Goal: Task Accomplishment & Management: Use online tool/utility

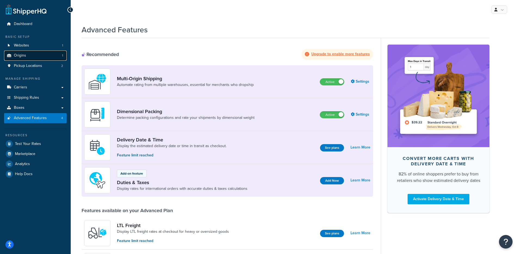
click at [39, 51] on link "Origins 1" at bounding box center [35, 56] width 63 height 10
click at [41, 46] on link "Websites 1" at bounding box center [35, 46] width 63 height 10
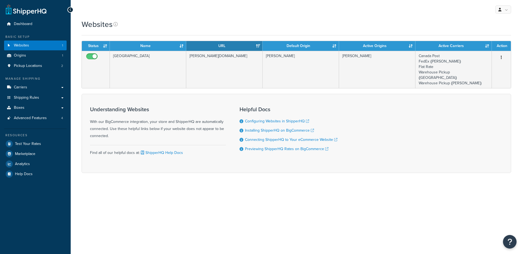
click at [170, 77] on td "Canada" at bounding box center [148, 69] width 76 height 37
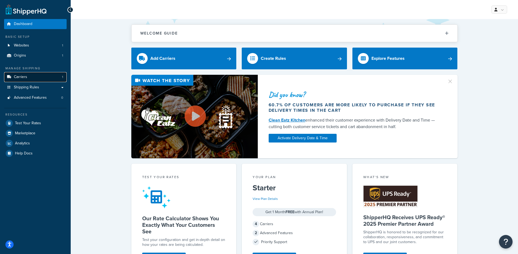
click at [60, 77] on link "Carriers 1" at bounding box center [35, 77] width 63 height 10
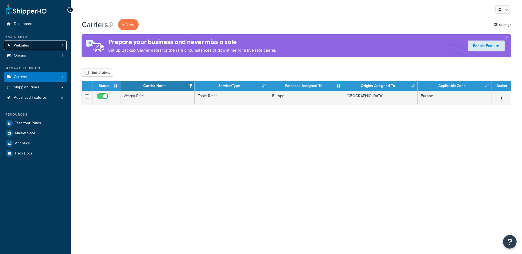
click at [41, 47] on link "Websites 1" at bounding box center [35, 46] width 63 height 10
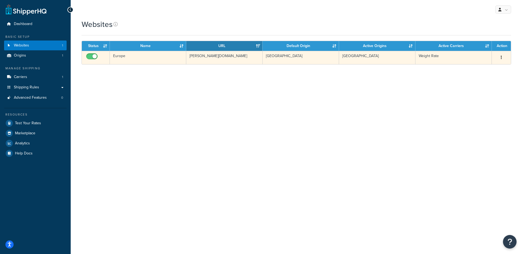
click at [162, 63] on td "Europe" at bounding box center [148, 57] width 76 height 13
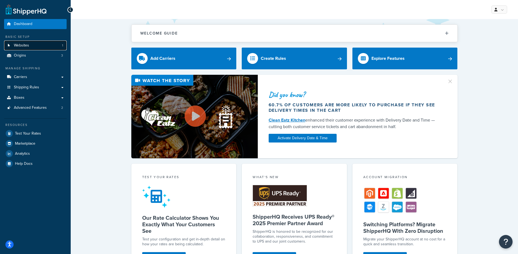
click at [12, 45] on link "Websites 1" at bounding box center [35, 46] width 63 height 10
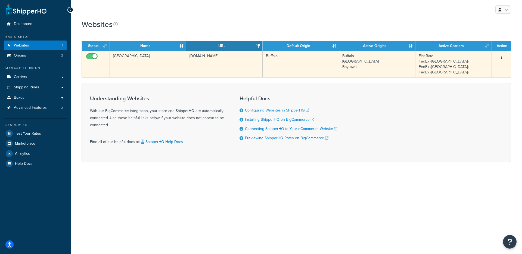
click at [194, 71] on td "[DOMAIN_NAME]" at bounding box center [224, 64] width 76 height 26
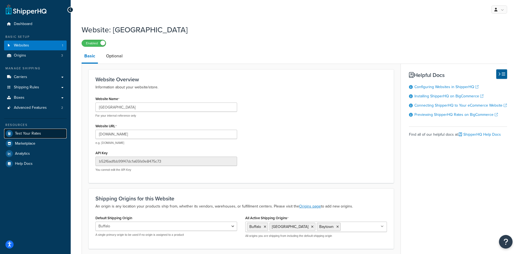
click at [43, 135] on link "Test Your Rates" at bounding box center [35, 134] width 63 height 10
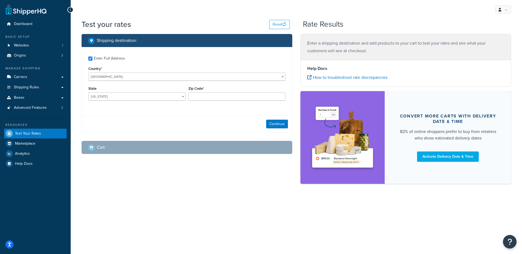
checkbox input "true"
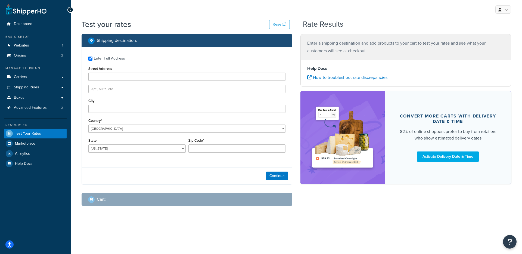
type input "99639"
select select "AK"
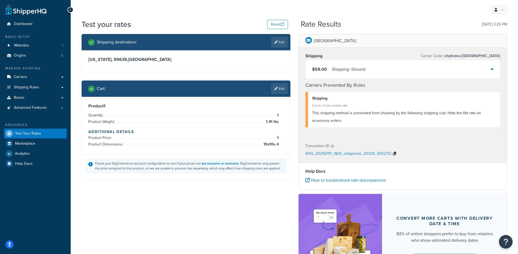
click at [394, 154] on icon "button" at bounding box center [394, 154] width 3 height 4
click at [307, 153] on div "SHQ_20250911_1825_shipperws_20329_3052712" at bounding box center [403, 154] width 195 height 8
drag, startPoint x: 304, startPoint y: 153, endPoint x: 326, endPoint y: 154, distance: 21.8
click at [326, 154] on div "Transaction ID SHQ_20250911_1825_shipperws_20329_3052712" at bounding box center [403, 150] width 208 height 25
drag, startPoint x: 326, startPoint y: 154, endPoint x: 393, endPoint y: 155, distance: 67.5
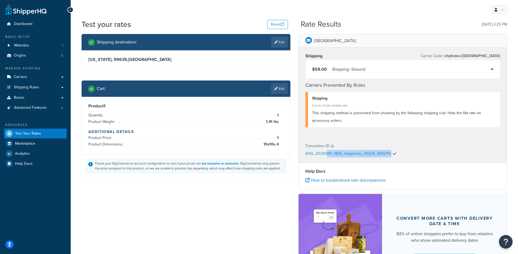
click at [393, 155] on div "SHQ_20250911_1825_shipperws_20329_3052712" at bounding box center [403, 154] width 195 height 8
click at [347, 155] on p "SHQ_20250911_1825_shipperws_20329_3052712" at bounding box center [349, 154] width 86 height 8
click at [395, 153] on icon "button" at bounding box center [394, 154] width 3 height 4
click at [247, 177] on div "Check your BigCommerce account configuration to see if your prices are tax incl…" at bounding box center [186, 166] width 208 height 25
click at [398, 67] on div "$59.00 Shipping - Ground" at bounding box center [403, 69] width 195 height 19
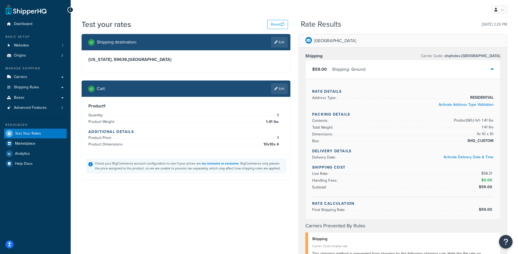
click at [394, 70] on div "$59.00 Shipping - Ground" at bounding box center [403, 69] width 195 height 19
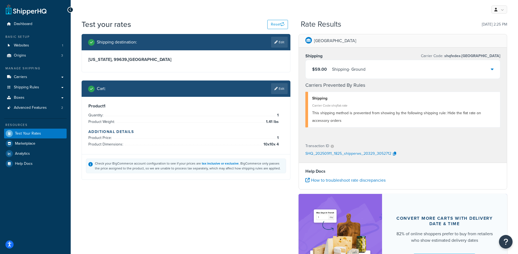
click at [350, 153] on p "SHQ_20250911_1825_shipperws_20329_3052712" at bounding box center [349, 154] width 86 height 8
click at [398, 152] on div "SHQ_20250911_1825_shipperws_20329_3052712" at bounding box center [403, 154] width 195 height 8
click at [393, 153] on icon "button" at bounding box center [394, 154] width 3 height 4
click at [18, 78] on span "Carriers" at bounding box center [20, 77] width 13 height 5
click at [371, 66] on div "$59.00 Shipping - Ground" at bounding box center [403, 69] width 195 height 19
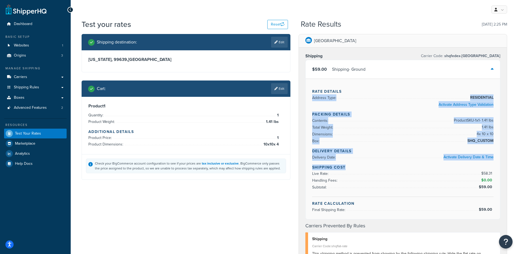
drag, startPoint x: 307, startPoint y: 95, endPoint x: 409, endPoint y: 173, distance: 128.3
click at [420, 173] on div "Rate Details Address Type: RESIDENTIAL Activate Address Type Validation Packing…" at bounding box center [403, 149] width 195 height 141
click at [342, 146] on div "Rate Details Address Type: RESIDENTIAL Activate Address Type Validation Packing…" at bounding box center [403, 149] width 195 height 141
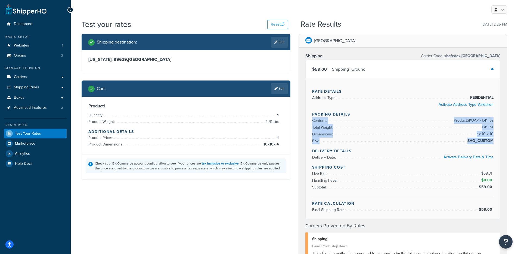
drag, startPoint x: 462, startPoint y: 117, endPoint x: 496, endPoint y: 147, distance: 45.5
click at [496, 147] on div "Rate Details Address Type: RESIDENTIAL Activate Address Type Validation Packing…" at bounding box center [403, 149] width 195 height 141
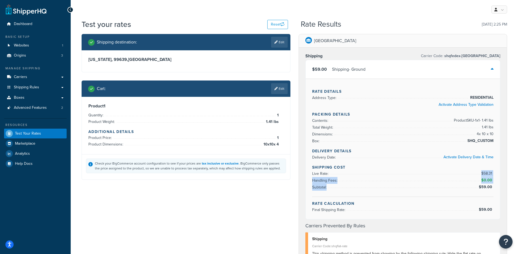
drag, startPoint x: 482, startPoint y: 170, endPoint x: 494, endPoint y: 195, distance: 27.7
click at [493, 192] on div "Shipping Cost Live Rate: $58.31 Handling Fees: $0.00 Subtotal: $59.00" at bounding box center [403, 181] width 182 height 32
click at [496, 210] on div "Rate Details Address Type: RESIDENTIAL Activate Address Type Validation Packing…" at bounding box center [403, 149] width 195 height 141
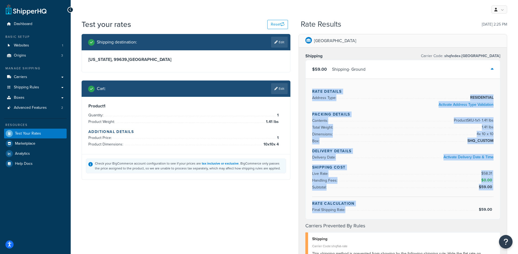
drag, startPoint x: 496, startPoint y: 210, endPoint x: 323, endPoint y: 86, distance: 212.7
click at [323, 85] on div "Rate Details Address Type: RESIDENTIAL Activate Address Type Validation Packing…" at bounding box center [403, 149] width 195 height 141
click at [323, 86] on div "Rate Details Address Type: RESIDENTIAL Activate Address Type Validation Packing…" at bounding box center [403, 149] width 195 height 141
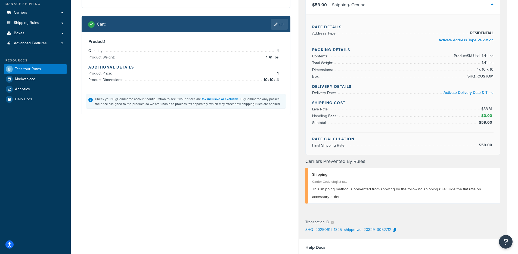
scroll to position [174, 0]
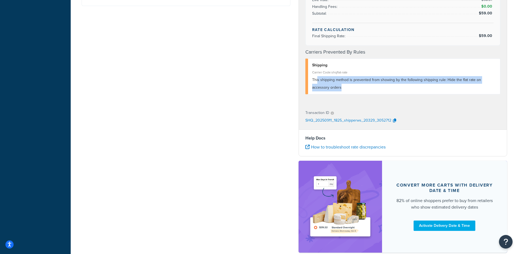
drag, startPoint x: 318, startPoint y: 80, endPoint x: 389, endPoint y: 90, distance: 72.0
click at [389, 88] on div "This shipping method is prevented from showing by the following shipping rule: …" at bounding box center [404, 83] width 184 height 15
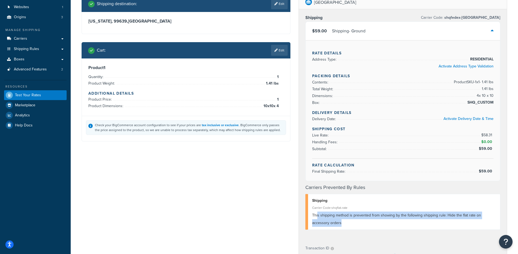
scroll to position [0, 0]
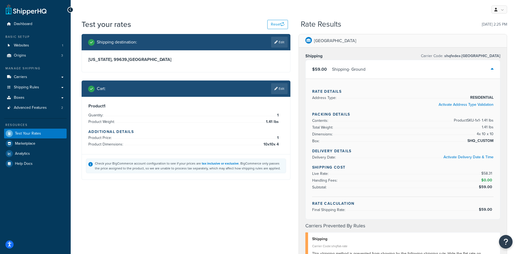
click at [301, 97] on div "Shipping Carrier Code: shqfedex-portland $59.00 Shipping - Ground Rate Details …" at bounding box center [403, 163] width 208 height 231
drag, startPoint x: 194, startPoint y: 66, endPoint x: 204, endPoint y: 70, distance: 10.5
click at [195, 68] on div "Alaska, 99639 , United States" at bounding box center [186, 61] width 208 height 22
drag, startPoint x: 164, startPoint y: 60, endPoint x: 142, endPoint y: 61, distance: 21.8
click at [140, 61] on div "Alaska, 99639 , United States" at bounding box center [186, 61] width 208 height 22
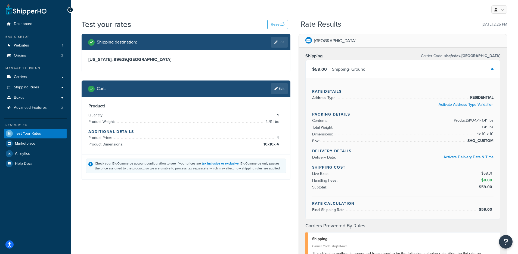
click at [167, 69] on div "Alaska, 99639 , United States" at bounding box center [186, 61] width 208 height 22
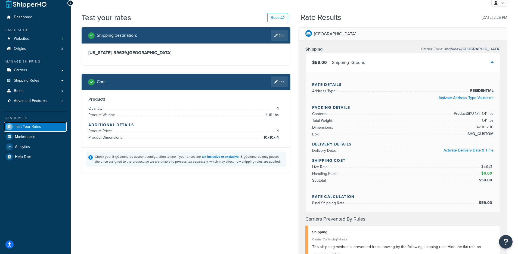
scroll to position [7, 0]
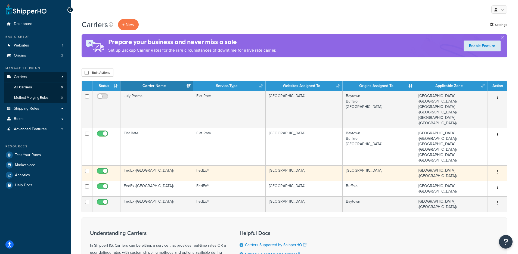
click at [171, 165] on td "FedEx (Portland)" at bounding box center [157, 173] width 73 height 16
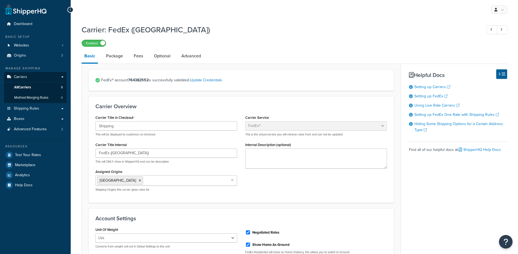
select select "fedEx"
select select "REGULAR_PICKUP"
select select "YOUR_PACKAGING"
click at [182, 53] on link "Advanced" at bounding box center [191, 56] width 25 height 13
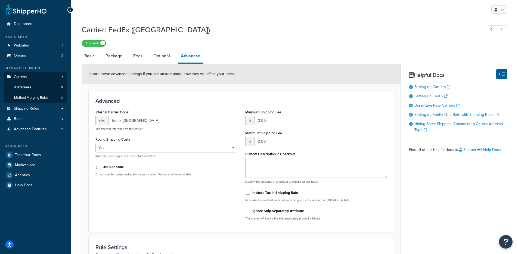
click at [93, 56] on link "Basic" at bounding box center [90, 56] width 16 height 13
select select "fedEx"
select select "REGULAR_PICKUP"
select select "YOUR_PACKAGING"
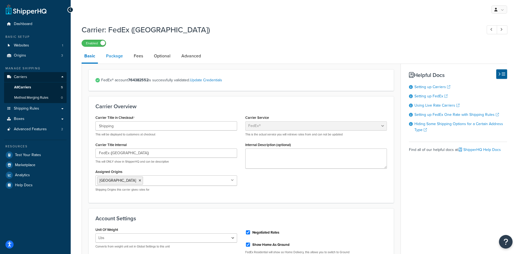
click at [123, 59] on link "Package" at bounding box center [114, 56] width 22 height 13
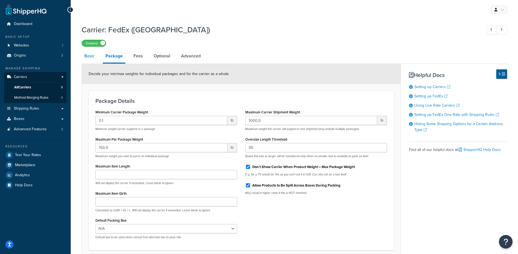
click at [85, 60] on link "Basic" at bounding box center [90, 56] width 16 height 13
select select "fedEx"
select select "REGULAR_PICKUP"
select select "YOUR_PACKAGING"
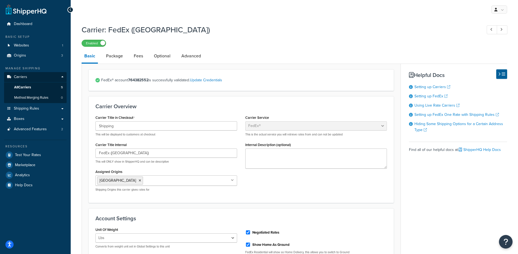
click at [157, 57] on link "Optional" at bounding box center [162, 56] width 22 height 13
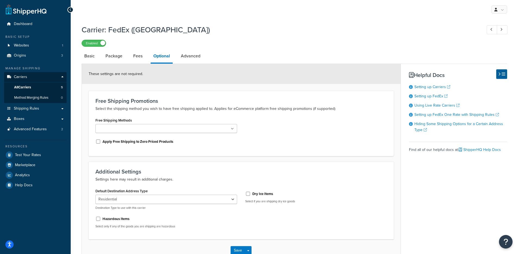
scroll to position [1, 0]
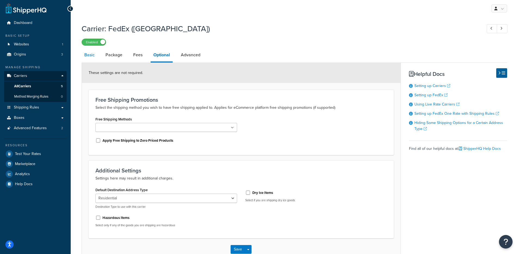
click at [95, 56] on link "Basic" at bounding box center [90, 54] width 16 height 13
select select "fedEx"
select select "REGULAR_PICKUP"
select select "YOUR_PACKAGING"
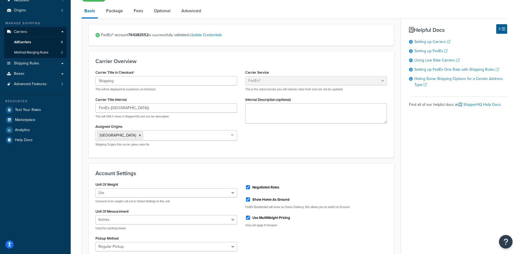
scroll to position [172, 0]
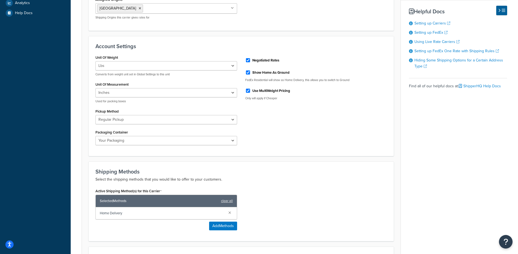
click at [257, 60] on label "Negotiated Rates" at bounding box center [266, 60] width 27 height 5
click at [251, 60] on input "Negotiated Rates" at bounding box center [247, 60] width 5 height 4
checkbox input "false"
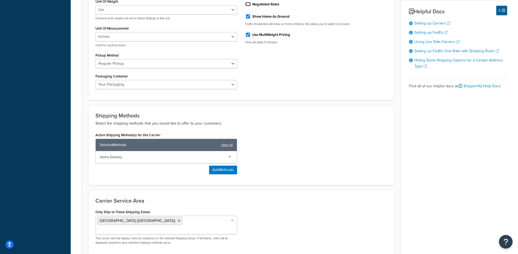
scroll to position [272, 0]
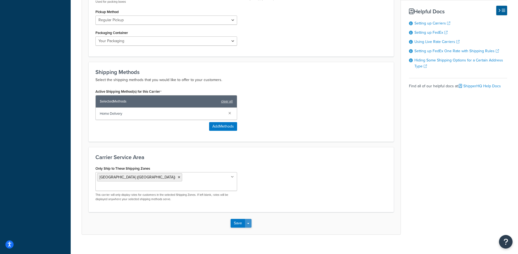
click at [249, 219] on button "Save Dropdown" at bounding box center [248, 223] width 7 height 9
click at [249, 228] on button "Save and Edit" at bounding box center [251, 233] width 40 height 11
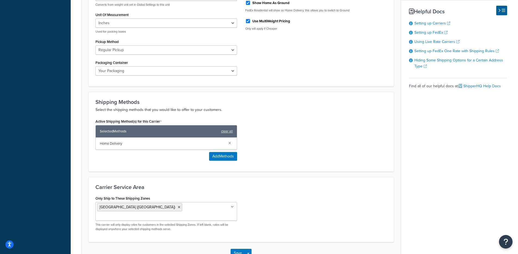
scroll to position [0, 0]
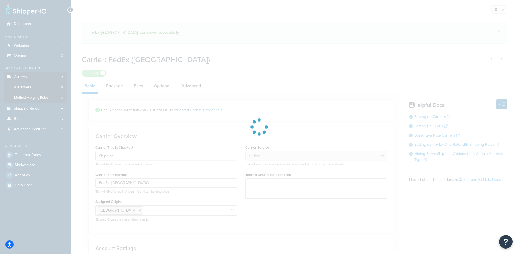
select select "fedEx"
select select "REGULAR_PICKUP"
select select "YOUR_PACKAGING"
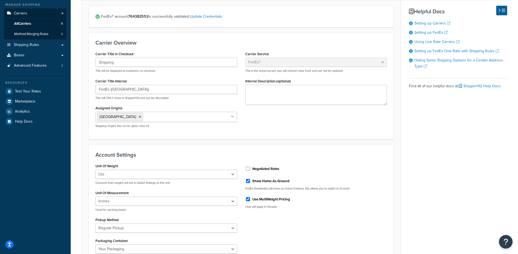
scroll to position [181, 0]
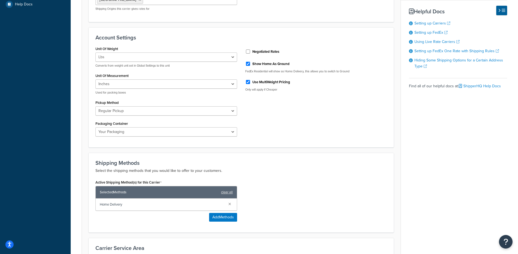
click at [256, 48] on div "Negotiated Rates" at bounding box center [316, 51] width 142 height 8
click at [255, 54] on label "Negotiated Rates" at bounding box center [266, 51] width 27 height 5
click at [251, 54] on input "Negotiated Rates" at bounding box center [247, 52] width 5 height 4
checkbox input "true"
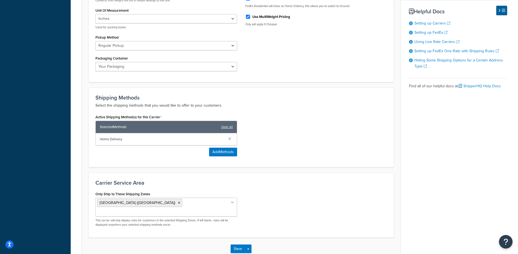
scroll to position [272, 0]
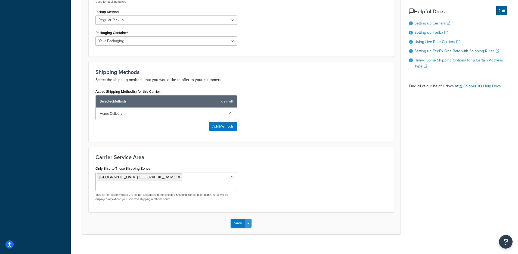
click at [246, 219] on button "Save Dropdown" at bounding box center [248, 223] width 7 height 9
click at [249, 228] on button "Save and Edit" at bounding box center [251, 233] width 40 height 11
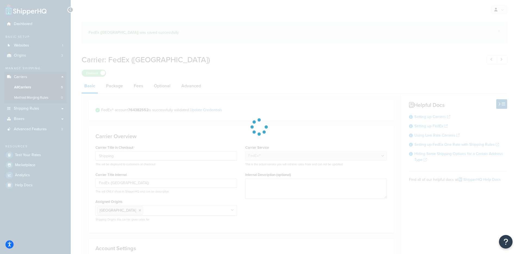
select select "fedEx"
select select "REGULAR_PICKUP"
select select "YOUR_PACKAGING"
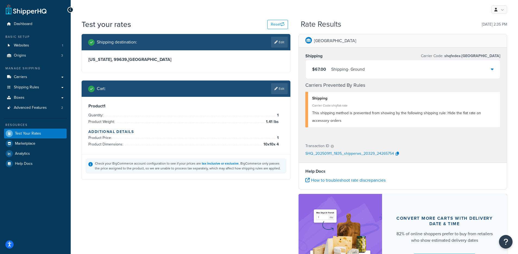
click at [360, 74] on div "$67.00 Shipping - Ground" at bounding box center [403, 69] width 195 height 19
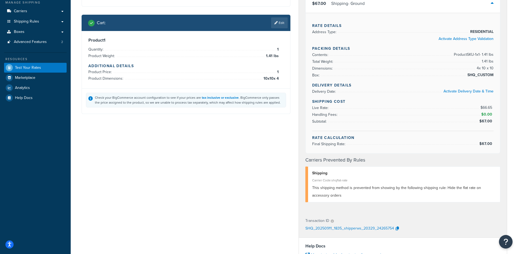
scroll to position [108, 0]
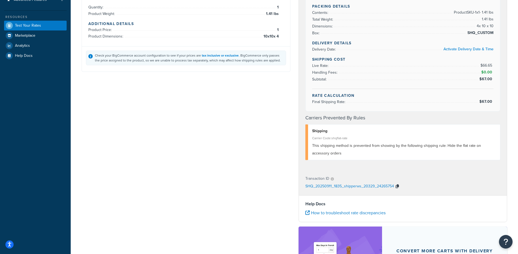
click at [399, 185] on button "button" at bounding box center [397, 187] width 7 height 8
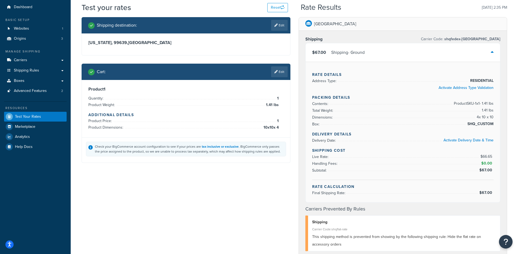
scroll to position [132, 0]
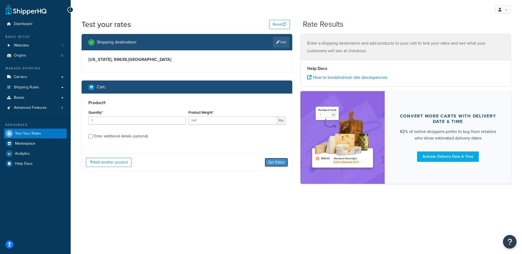
click at [272, 160] on button "Get Rates" at bounding box center [276, 162] width 23 height 9
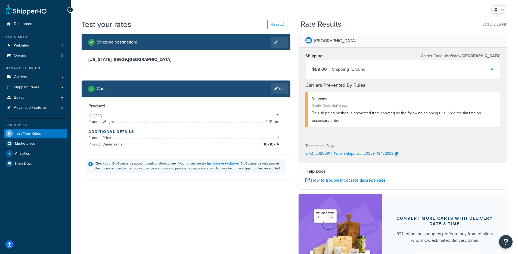
click at [381, 75] on div "$59.00 Shipping - Ground" at bounding box center [403, 69] width 195 height 19
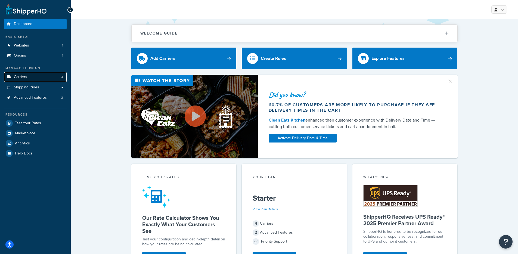
click at [35, 78] on link "Carriers 4" at bounding box center [35, 77] width 63 height 10
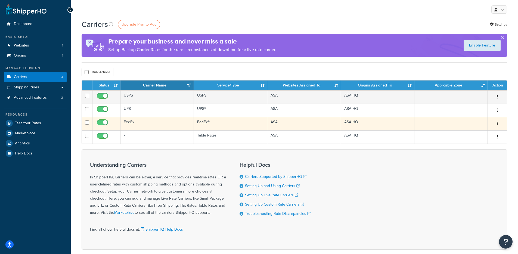
click at [167, 127] on td "FedEx" at bounding box center [157, 123] width 73 height 13
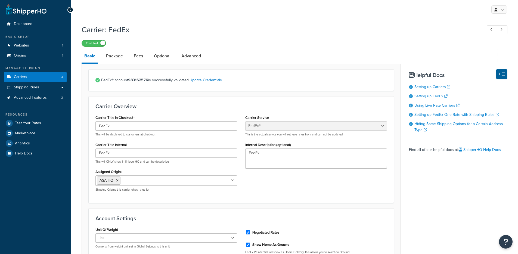
select select "fedEx"
select select "REGULAR_PICKUP"
select select "YOUR_PACKAGING"
click at [203, 81] on link "Update Credentials" at bounding box center [206, 80] width 32 height 6
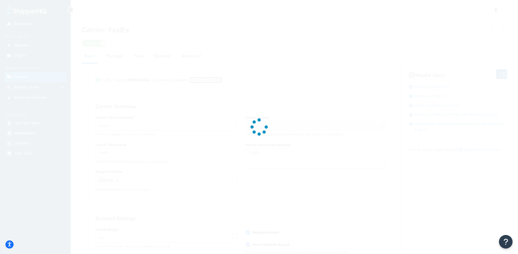
select select "US"
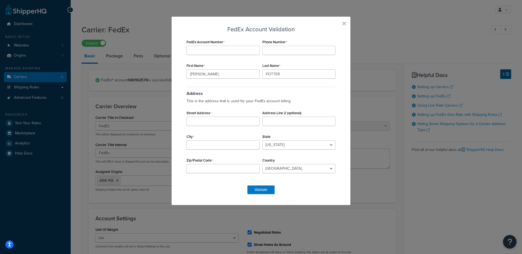
click at [337, 25] on button "button" at bounding box center [336, 25] width 1 height 1
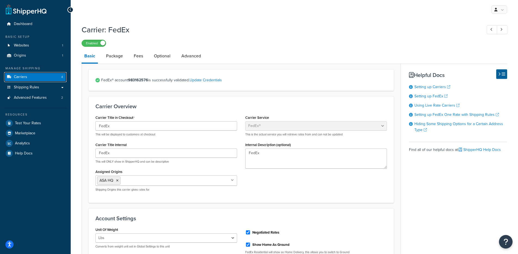
click at [32, 77] on link "Carriers 4" at bounding box center [35, 77] width 63 height 10
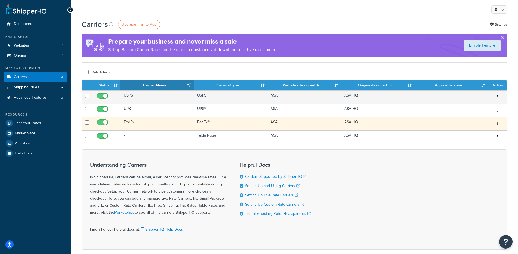
click at [156, 125] on td "FedEx" at bounding box center [157, 123] width 73 height 13
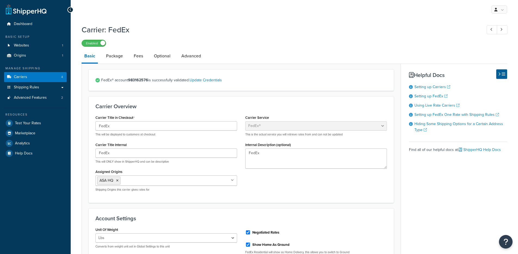
select select "fedEx"
select select "REGULAR_PICKUP"
select select "YOUR_PACKAGING"
click at [210, 81] on link "Update Credentials" at bounding box center [206, 80] width 32 height 6
select select "US"
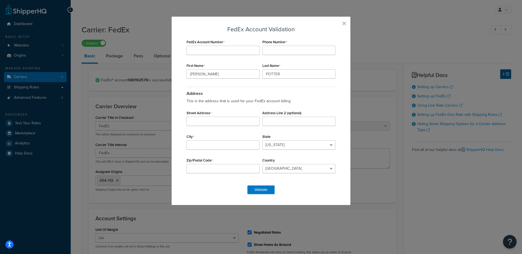
click at [340, 26] on div "FedEx Account Validation FedEx Account Number Phone Number First Name KIRSTIN L…" at bounding box center [261, 110] width 180 height 189
click at [337, 25] on button "button" at bounding box center [336, 25] width 1 height 1
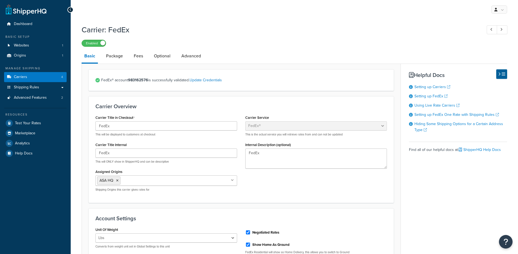
select select "fedEx"
select select "REGULAR_PICKUP"
select select "YOUR_PACKAGING"
click at [210, 82] on link "Update Credentials" at bounding box center [206, 80] width 32 height 6
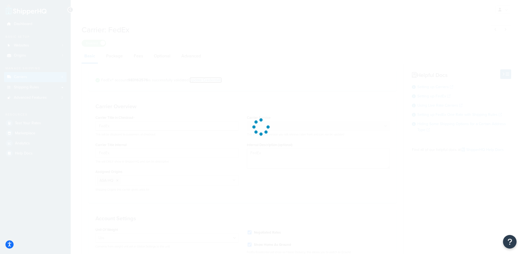
select select "US"
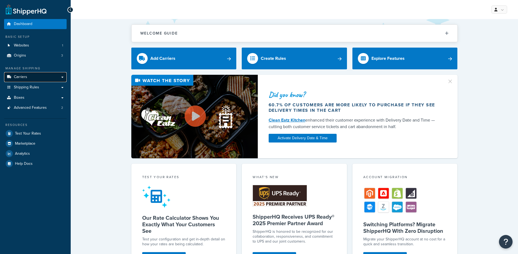
click at [33, 72] on link "Carriers" at bounding box center [35, 77] width 63 height 10
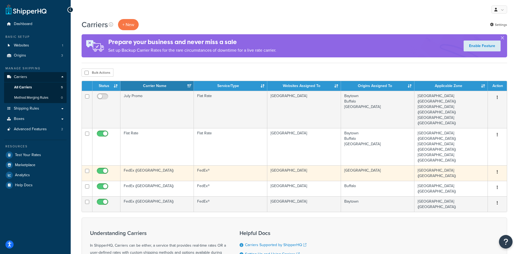
click at [193, 165] on td "FedEx ([GEOGRAPHIC_DATA])" at bounding box center [157, 173] width 73 height 16
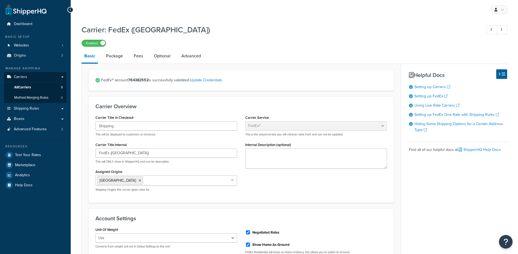
select select "fedEx"
select select "REGULAR_PICKUP"
select select "YOUR_PACKAGING"
click at [44, 155] on link "Test Your Rates" at bounding box center [35, 155] width 63 height 10
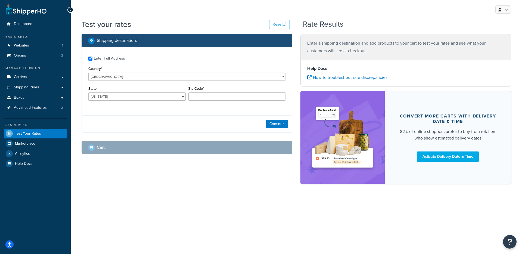
checkbox input "true"
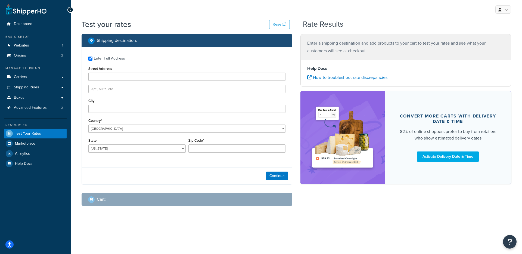
type input "99639"
select select "AK"
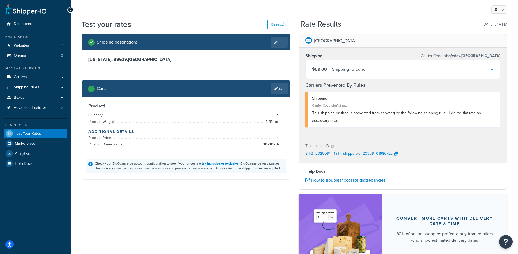
click at [424, 70] on div "$59.00 Shipping - Ground" at bounding box center [403, 69] width 195 height 19
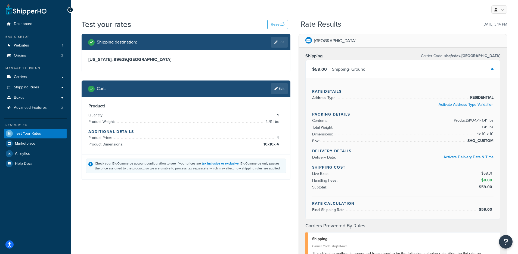
click at [413, 70] on div "$59.00 Shipping - Ground" at bounding box center [403, 69] width 195 height 19
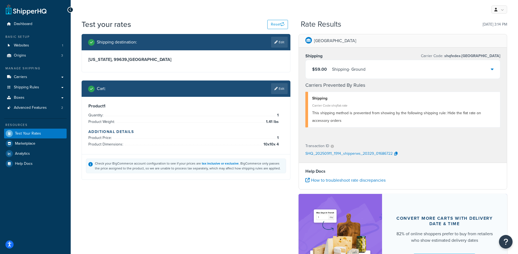
click at [413, 70] on div "$59.00 Shipping - Ground" at bounding box center [403, 69] width 195 height 19
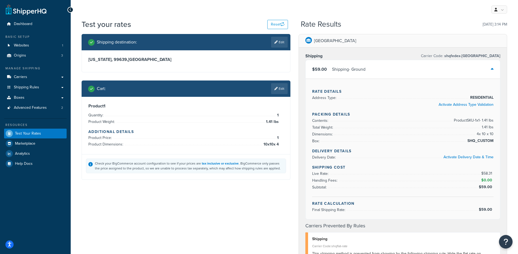
click at [413, 70] on div "$59.00 Shipping - Ground" at bounding box center [403, 69] width 195 height 19
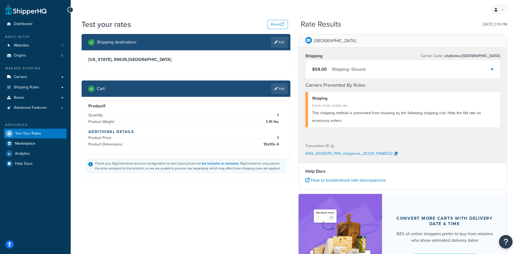
click at [410, 68] on div "$59.00 Shipping - Ground" at bounding box center [403, 69] width 195 height 19
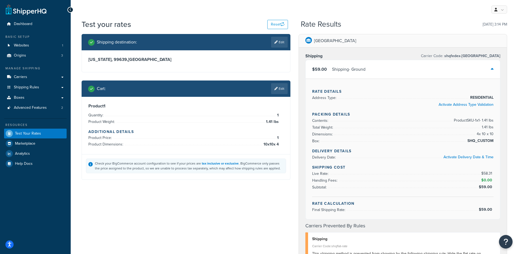
click at [496, 97] on div "Rate Details Address Type: RESIDENTIAL Activate Address Type Validation Packing…" at bounding box center [403, 149] width 195 height 141
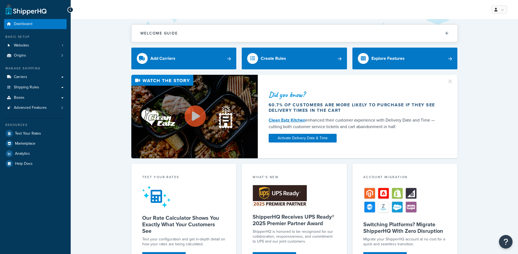
click at [122, 131] on div "Did you know? 60.7% of customers are more likely to purchase if they see delive…" at bounding box center [295, 117] width 426 height 84
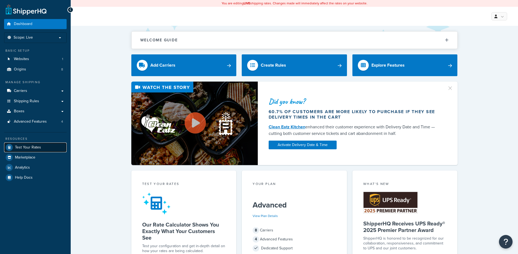
click at [53, 144] on link "Test Your Rates" at bounding box center [35, 148] width 63 height 10
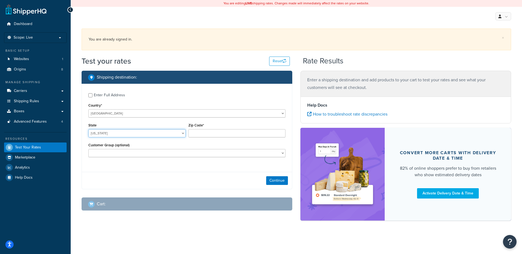
click at [140, 136] on select "[US_STATE] [US_STATE] [US_STATE] [US_STATE] [US_STATE] Armed Forces Americas Ar…" at bounding box center [136, 133] width 97 height 8
select select "[GEOGRAPHIC_DATA]"
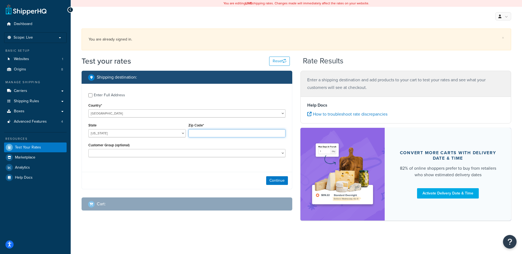
click at [209, 132] on input "Zip Code*" at bounding box center [237, 133] width 97 height 8
type input "78759"
click at [286, 189] on div "Continue" at bounding box center [187, 180] width 210 height 17
click at [283, 183] on button "Continue" at bounding box center [277, 180] width 22 height 9
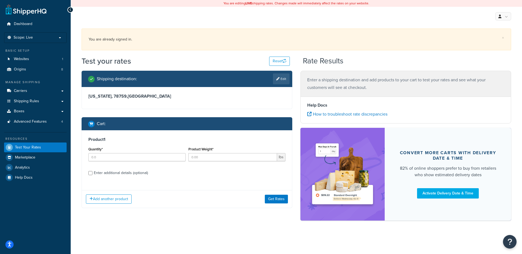
click at [137, 147] on div "Quantity*" at bounding box center [136, 154] width 97 height 16
click at [133, 156] on input "Quantity*" at bounding box center [136, 157] width 97 height 8
type input "1"
click at [235, 154] on input "Product Weight*" at bounding box center [233, 157] width 89 height 8
type input "1"
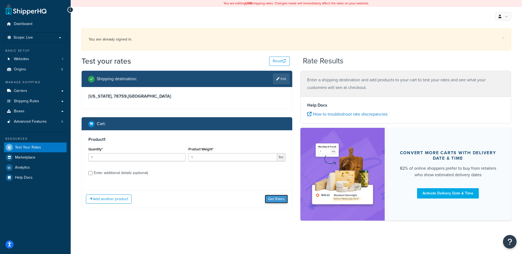
click at [277, 199] on button "Get Rates" at bounding box center [276, 199] width 23 height 9
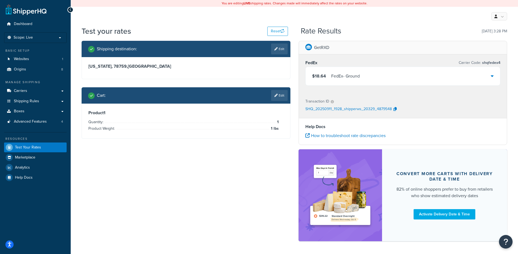
click at [211, 139] on div "Shipping destination : Edit [US_STATE], 78759 , [GEOGRAPHIC_DATA] Cart : Edit P…" at bounding box center [186, 94] width 217 height 106
drag, startPoint x: 209, startPoint y: 100, endPoint x: 252, endPoint y: 168, distance: 80.1
click at [253, 170] on div "Shipping destination : Edit [US_STATE], 78759 , [GEOGRAPHIC_DATA] Cart : Edit P…" at bounding box center [295, 144] width 434 height 206
drag, startPoint x: 248, startPoint y: 173, endPoint x: 238, endPoint y: 196, distance: 25.2
click at [245, 177] on div "Shipping destination : Edit [US_STATE], 78759 , [GEOGRAPHIC_DATA] Cart : Edit P…" at bounding box center [295, 144] width 434 height 206
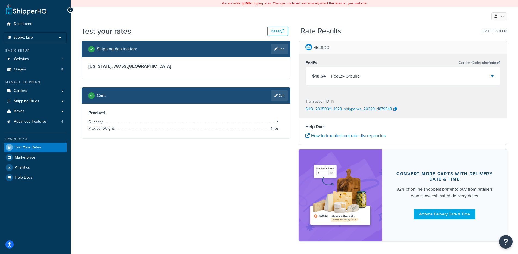
click at [205, 91] on div "Cart : Edit" at bounding box center [188, 95] width 200 height 11
click at [395, 111] on icon "button" at bounding box center [395, 109] width 3 height 4
click at [32, 60] on link "Websites 1" at bounding box center [35, 59] width 63 height 10
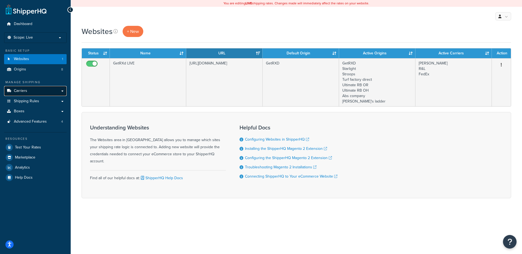
click at [31, 92] on link "Carriers" at bounding box center [35, 91] width 63 height 10
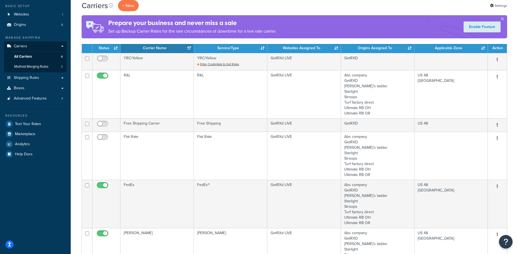
scroll to position [28, 0]
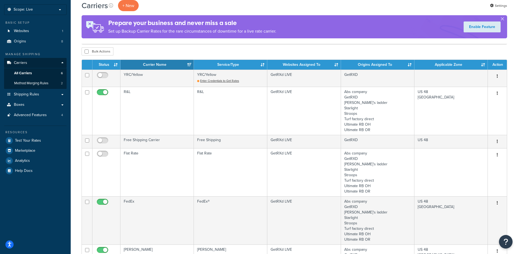
click at [257, 45] on div "Carriers + New Settings Prepare your business and never miss a sale Set up Back…" at bounding box center [295, 208] width 448 height 420
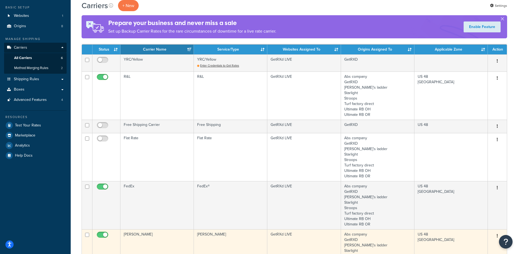
scroll to position [109, 0]
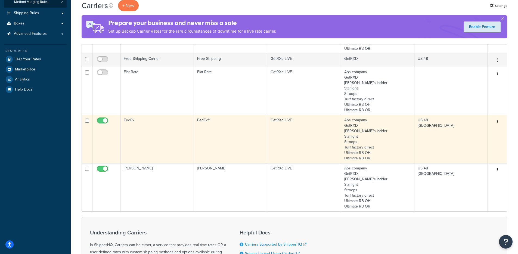
click at [168, 131] on td "FedEx" at bounding box center [157, 139] width 73 height 48
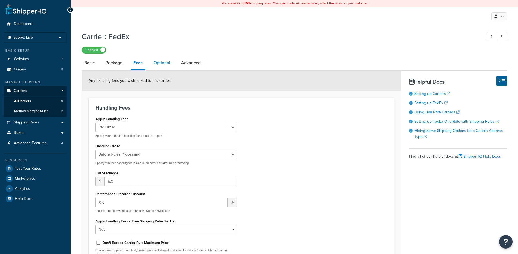
click at [171, 64] on link "Optional" at bounding box center [162, 62] width 22 height 13
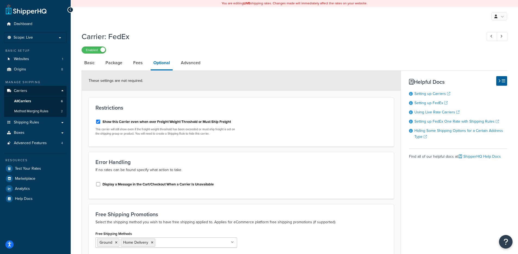
scroll to position [147, 0]
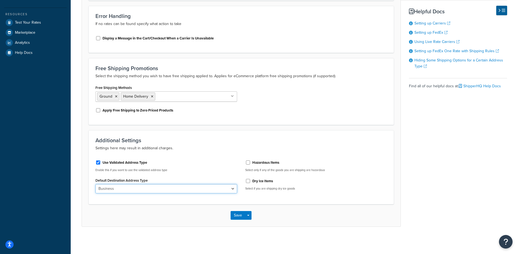
click at [160, 188] on select "Business Residential" at bounding box center [167, 188] width 142 height 9
